Goal: Navigation & Orientation: Find specific page/section

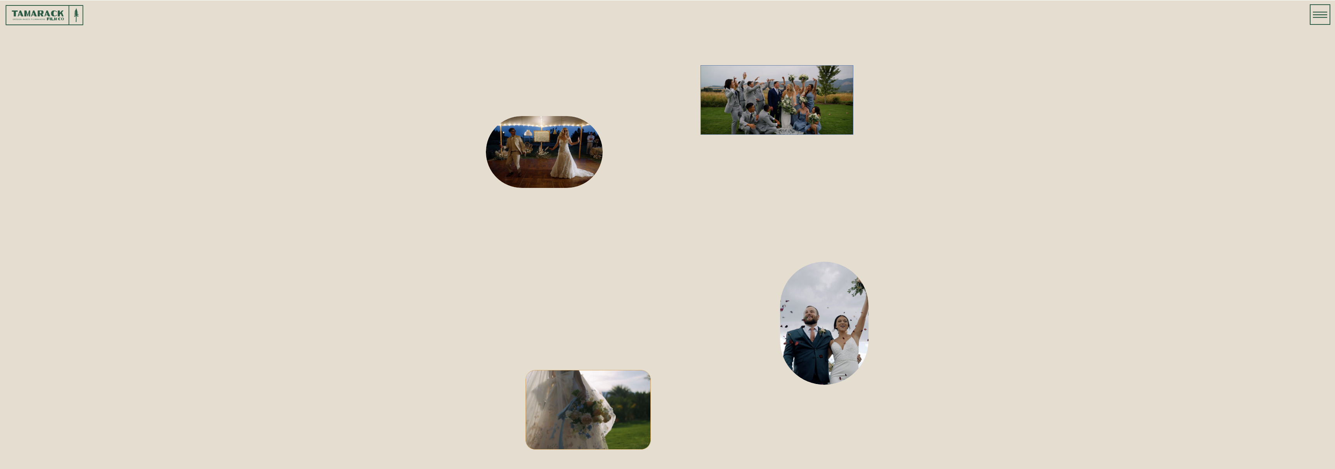
click at [1322, 13] on icon at bounding box center [1320, 15] width 14 height 20
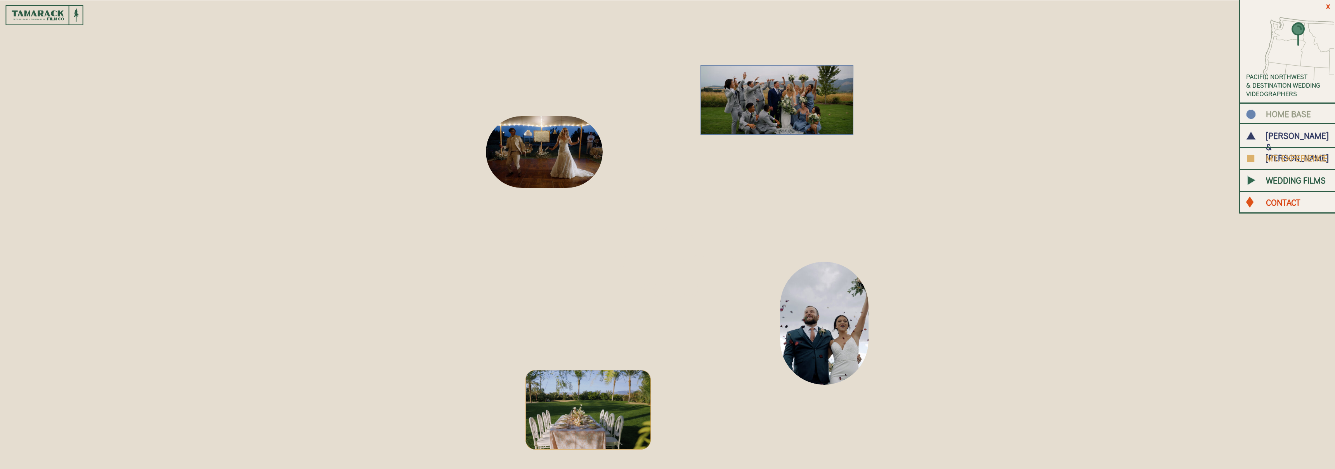
click at [1295, 113] on b "HOME BASE" at bounding box center [1288, 114] width 45 height 10
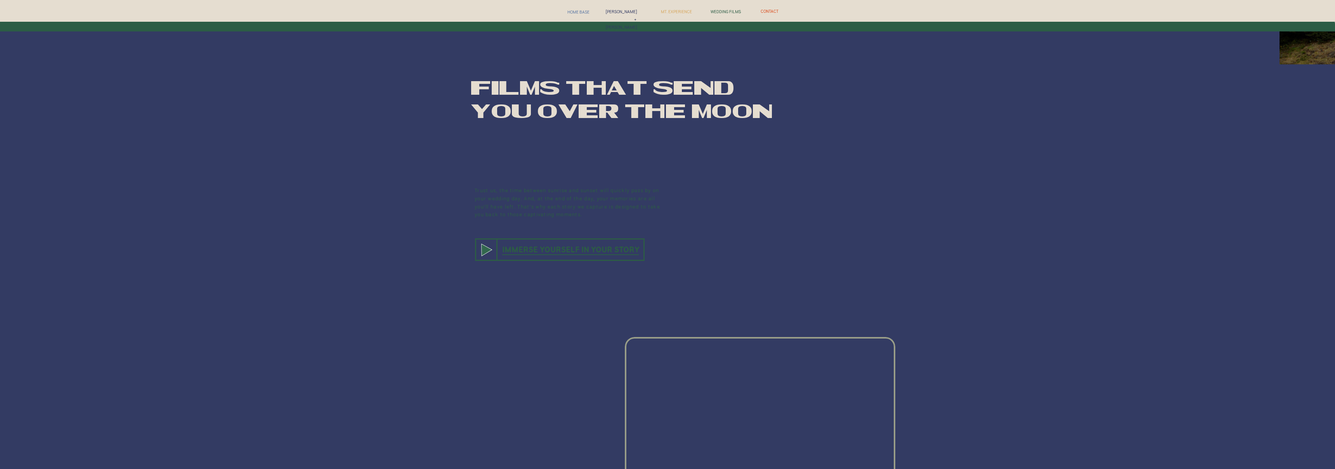
scroll to position [1565, 0]
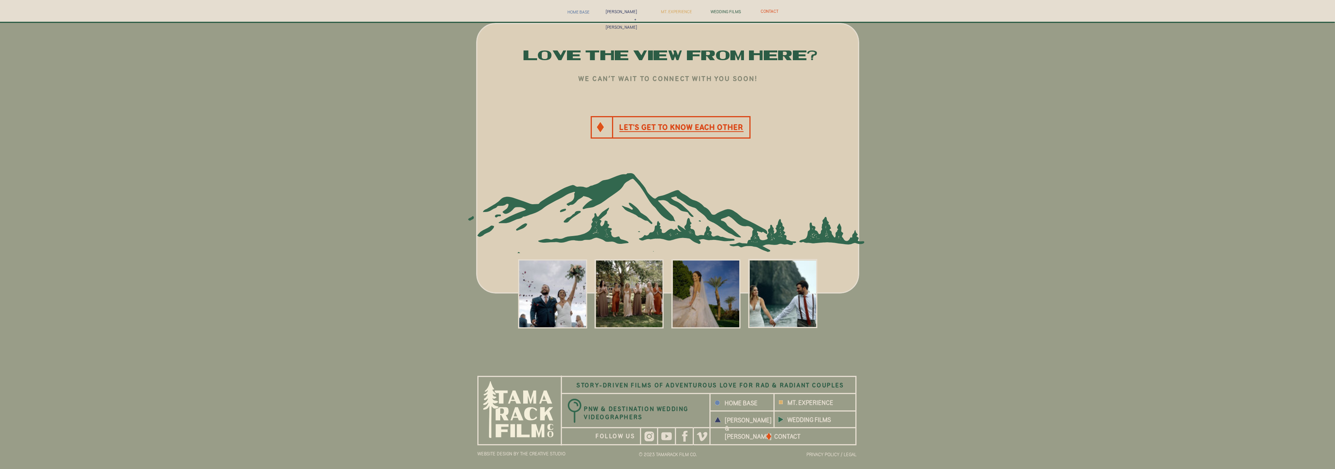
scroll to position [3451, 0]
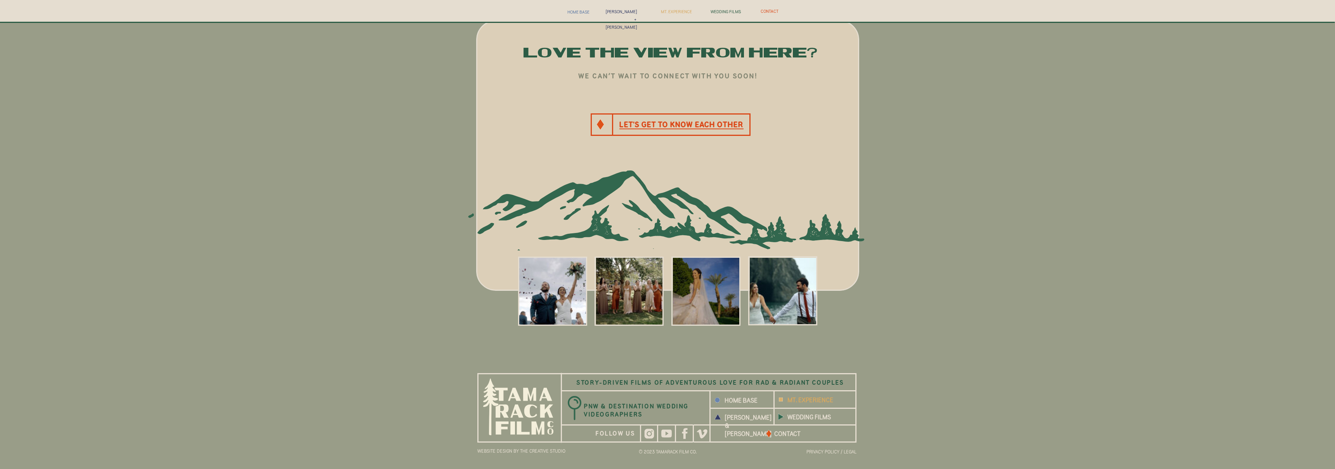
click at [807, 400] on b "MT. EXPERIENCE" at bounding box center [811, 399] width 46 height 7
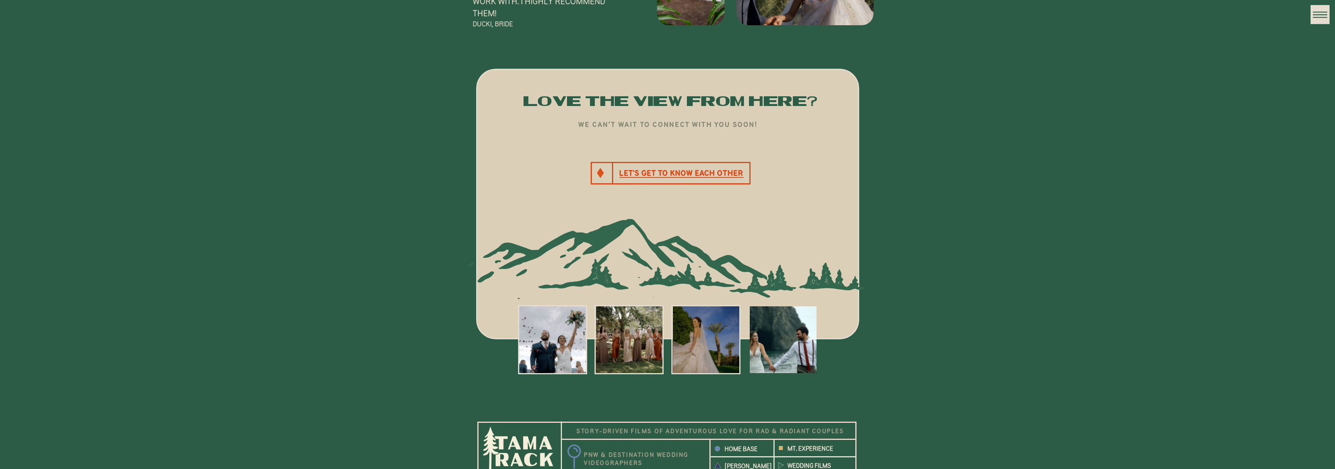
scroll to position [3129, 0]
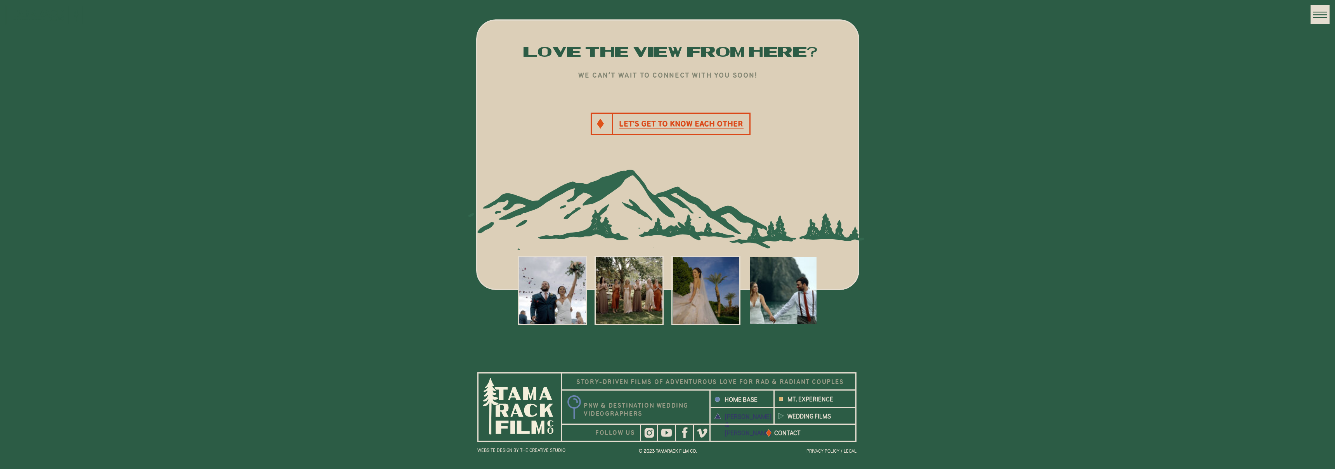
click at [746, 418] on b "[PERSON_NAME] & [PERSON_NAME]" at bounding box center [748, 424] width 47 height 23
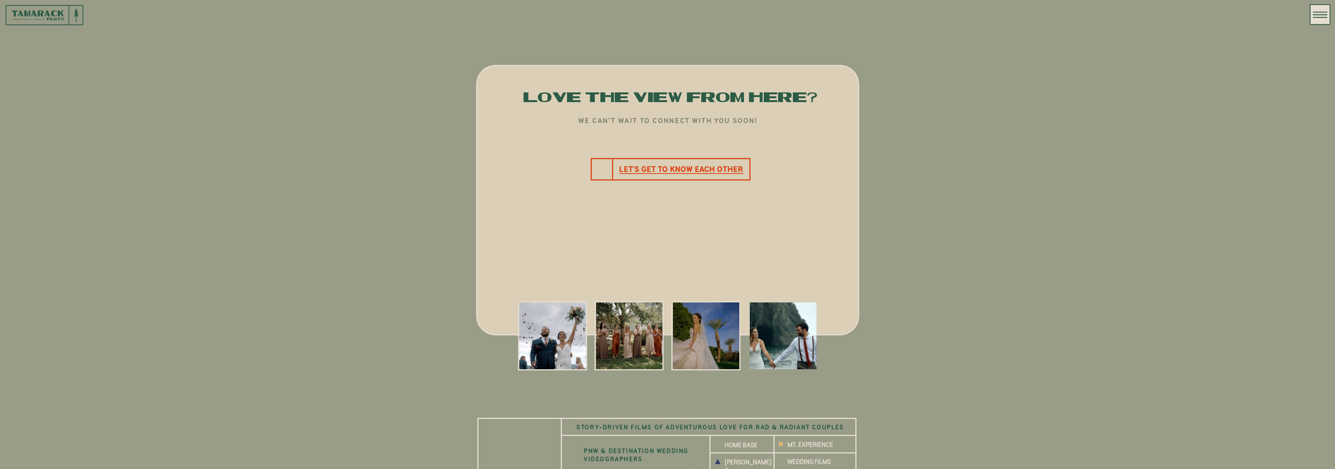
scroll to position [2567, 0]
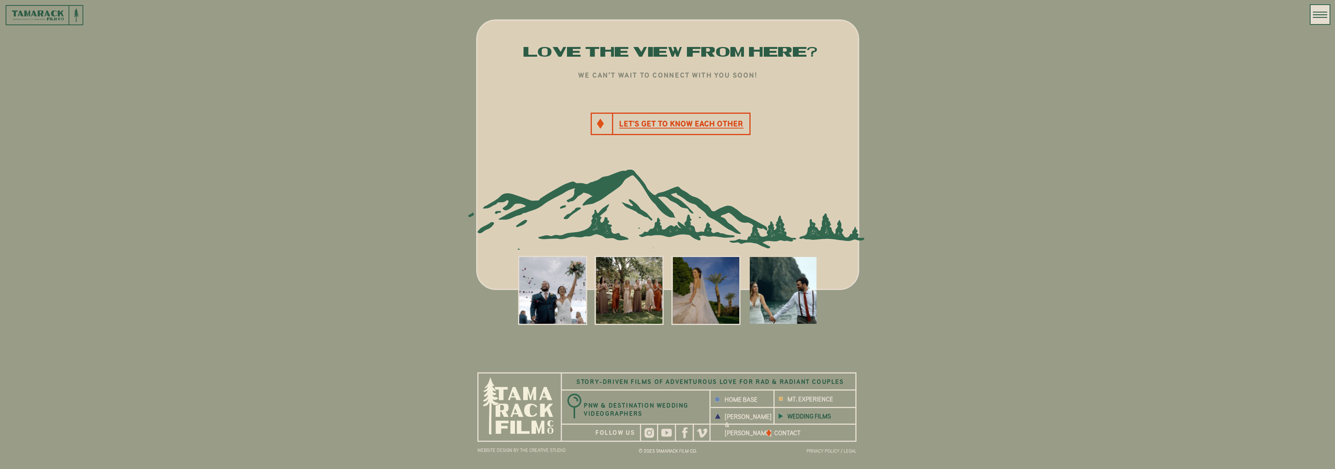
click at [797, 417] on b "WEDDING FILMS" at bounding box center [809, 416] width 43 height 7
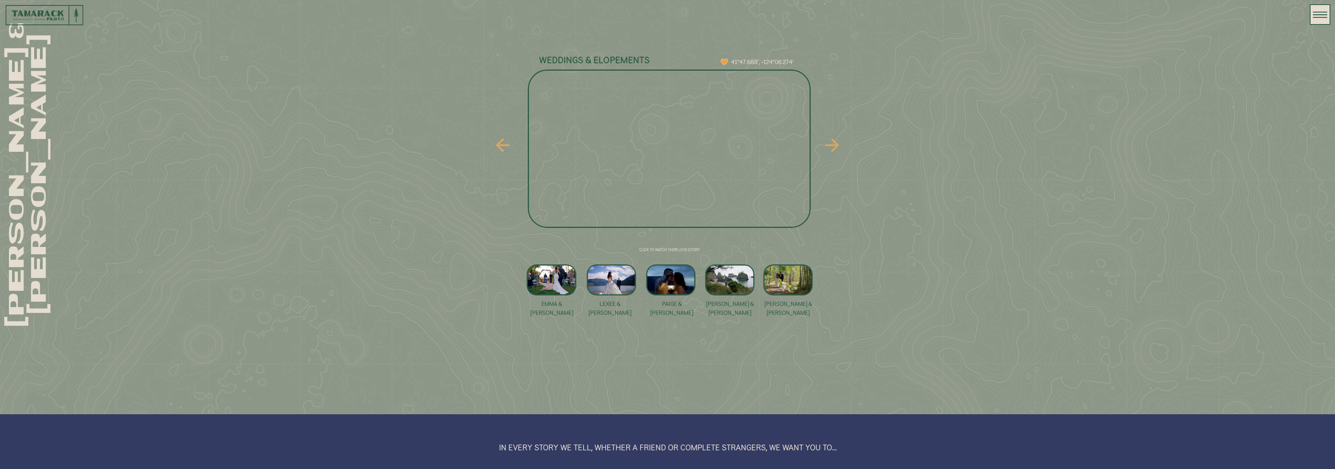
scroll to position [555, 0]
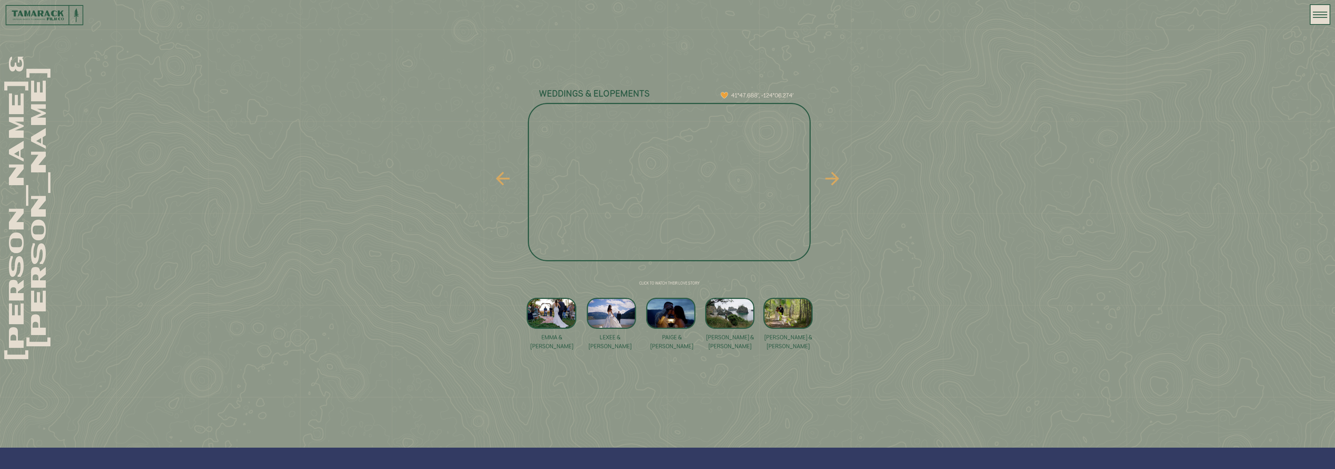
click at [610, 314] on div at bounding box center [611, 313] width 49 height 31
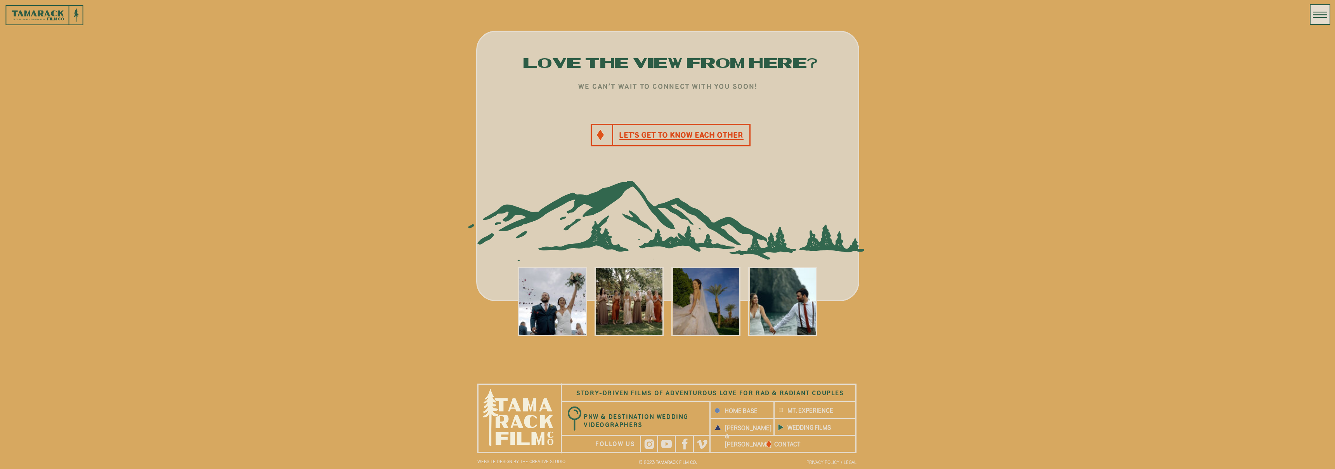
scroll to position [1491, 0]
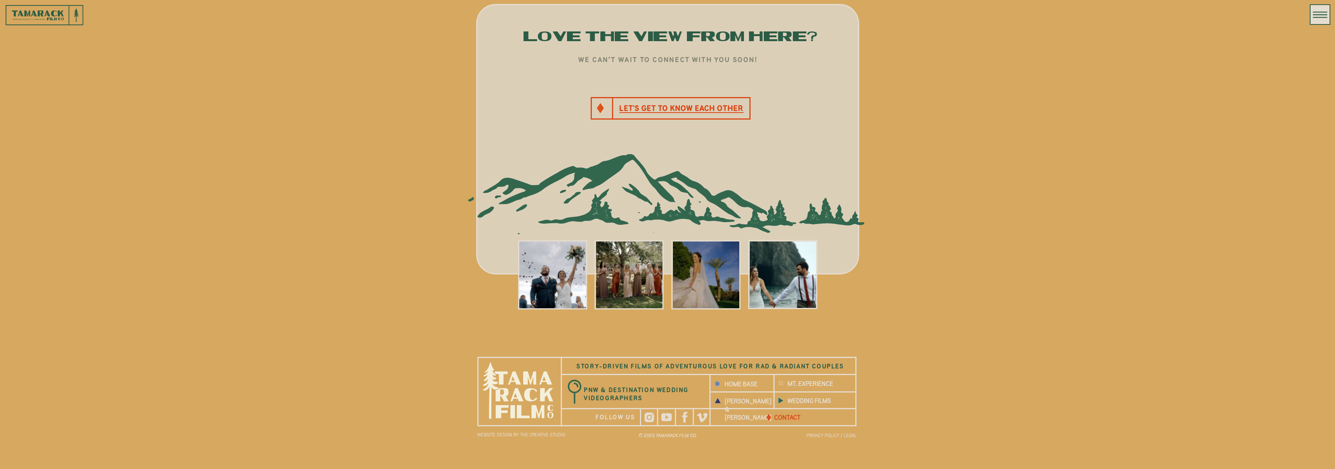
click at [786, 419] on b "CONTACT" at bounding box center [787, 417] width 26 height 7
